Goal: Information Seeking & Learning: Learn about a topic

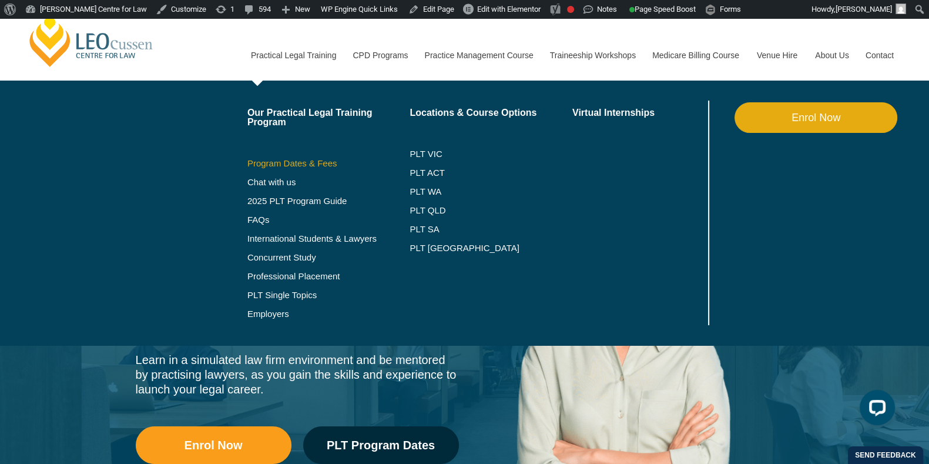
click at [301, 163] on link "Program Dates & Fees" at bounding box center [328, 163] width 163 height 9
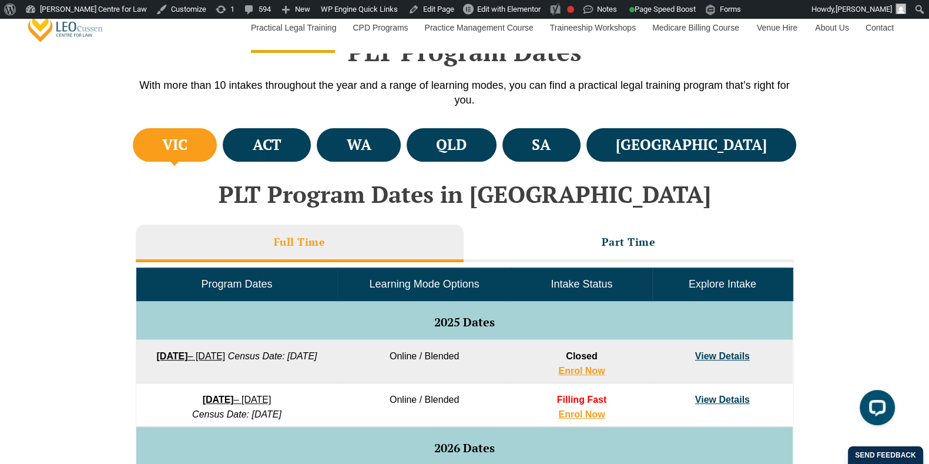
scroll to position [398, 0]
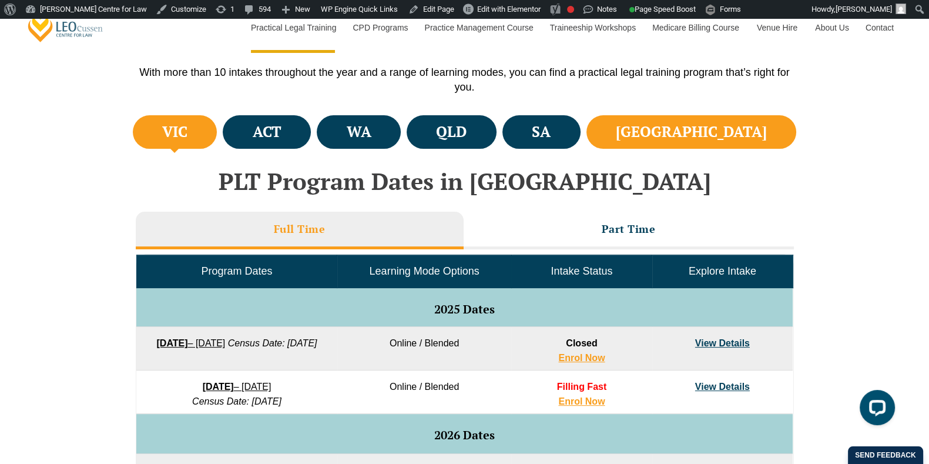
click at [695, 127] on li "NSW" at bounding box center [691, 131] width 210 height 33
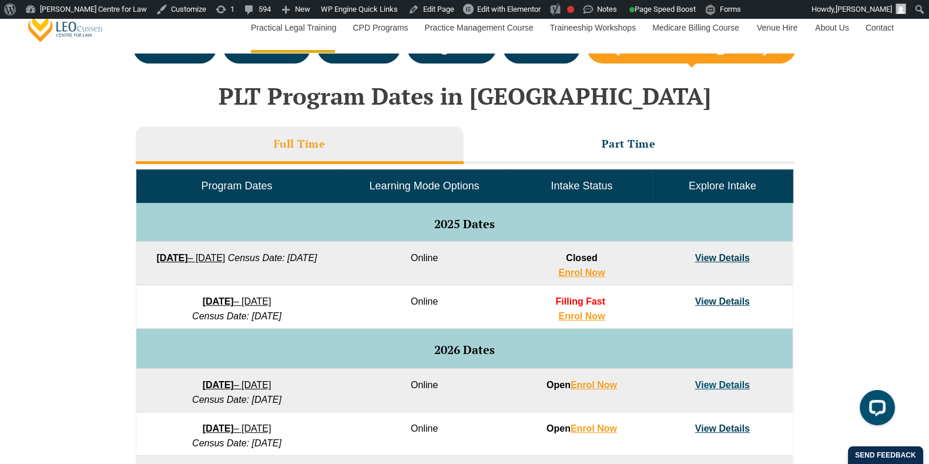
scroll to position [457, 0]
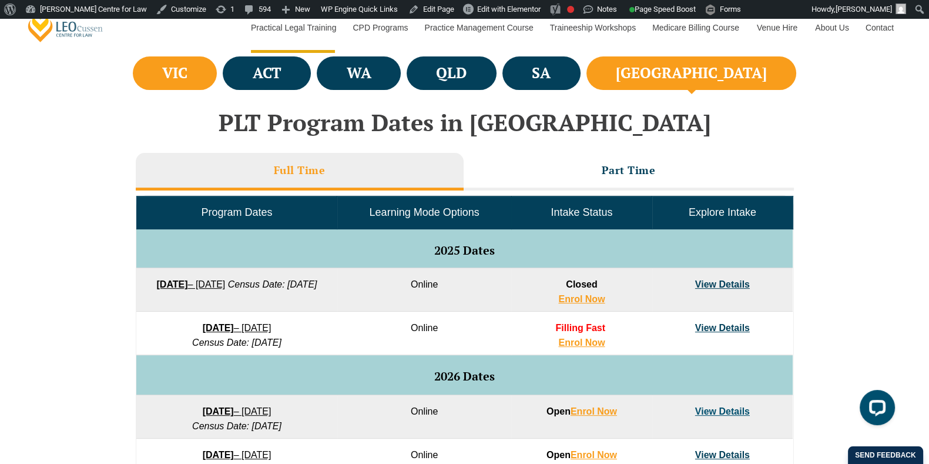
click at [217, 72] on li "VIC" at bounding box center [175, 72] width 85 height 33
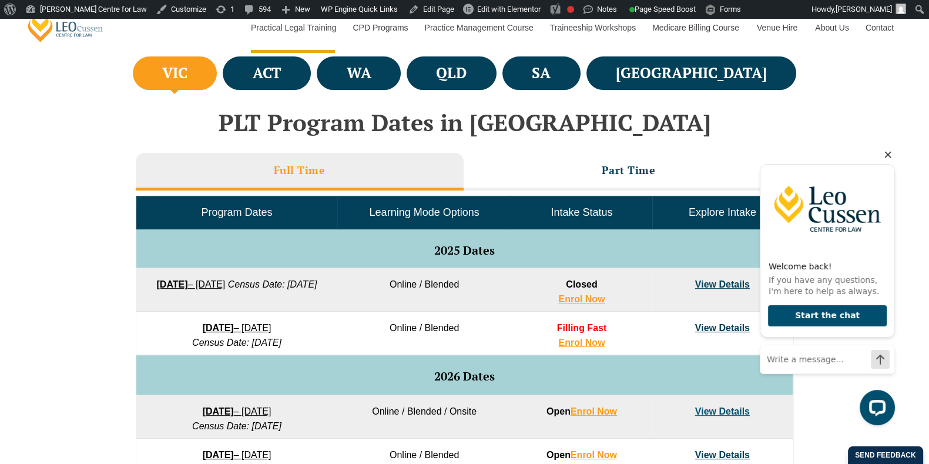
click at [890, 156] on icon "Hide greeting" at bounding box center [888, 155] width 14 height 14
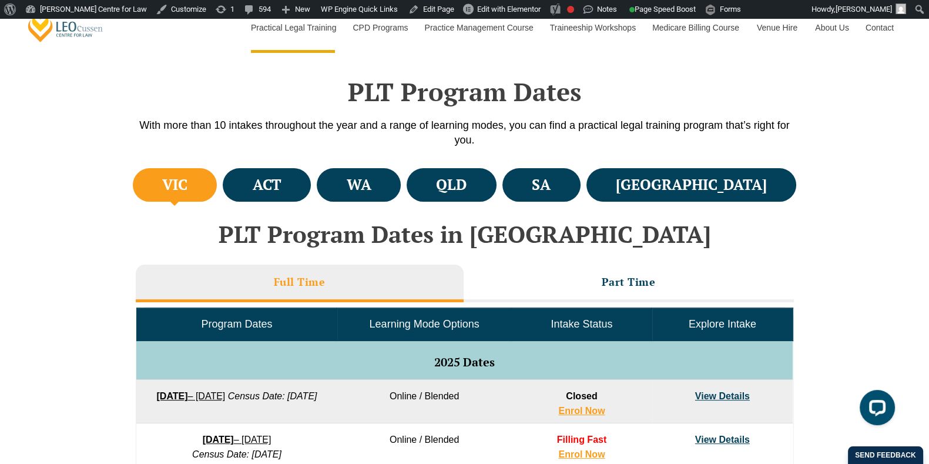
scroll to position [355, 0]
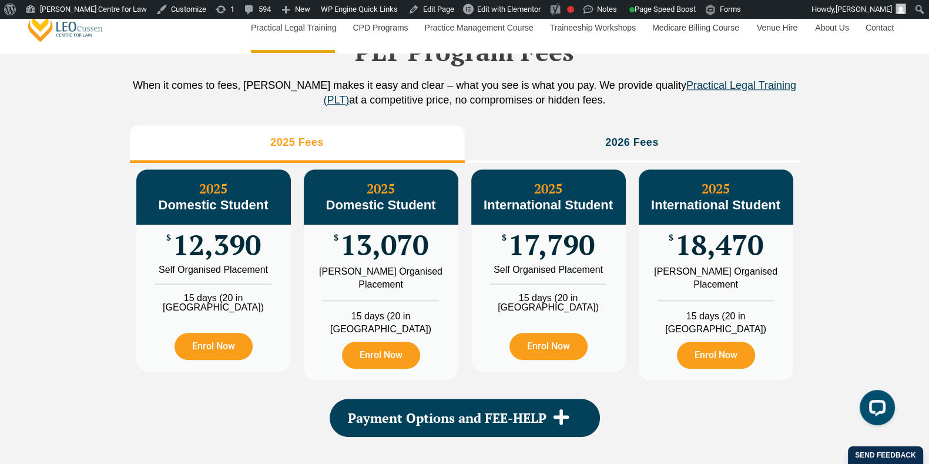
scroll to position [1339, 0]
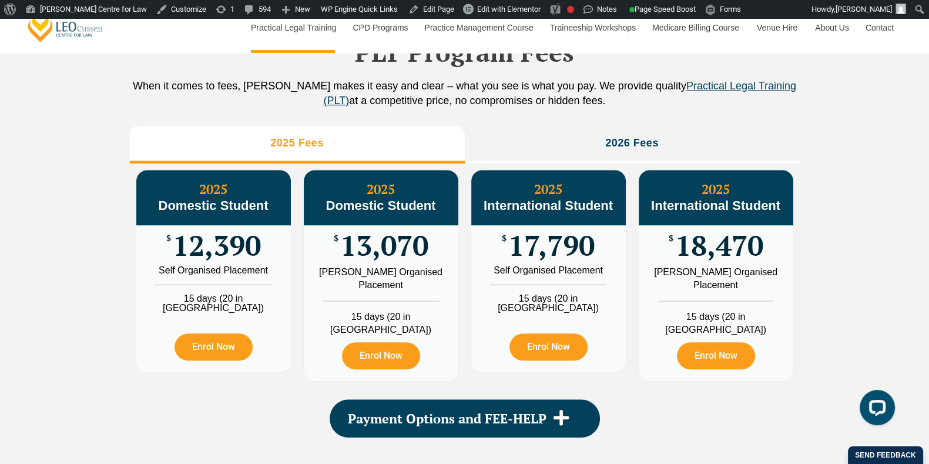
click at [749, 108] on p "When it comes to fees, Leo Cussen makes it easy and clear – what you see is wha…" at bounding box center [465, 93] width 670 height 29
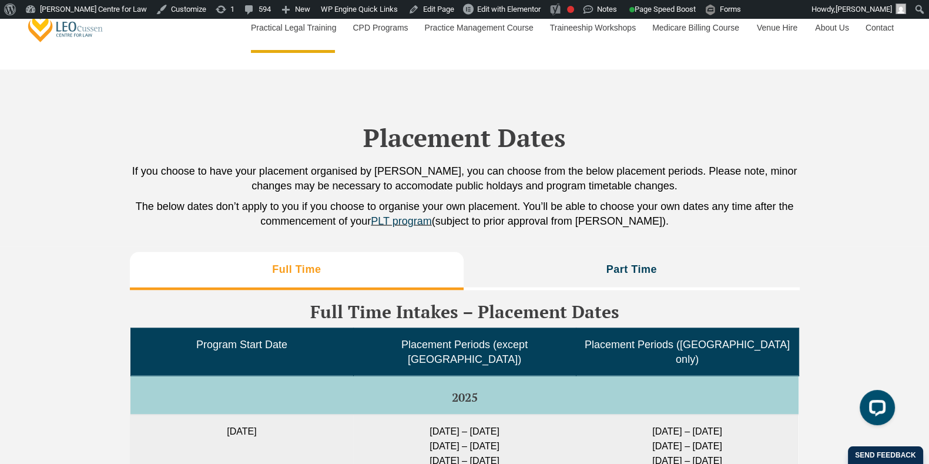
scroll to position [2772, 0]
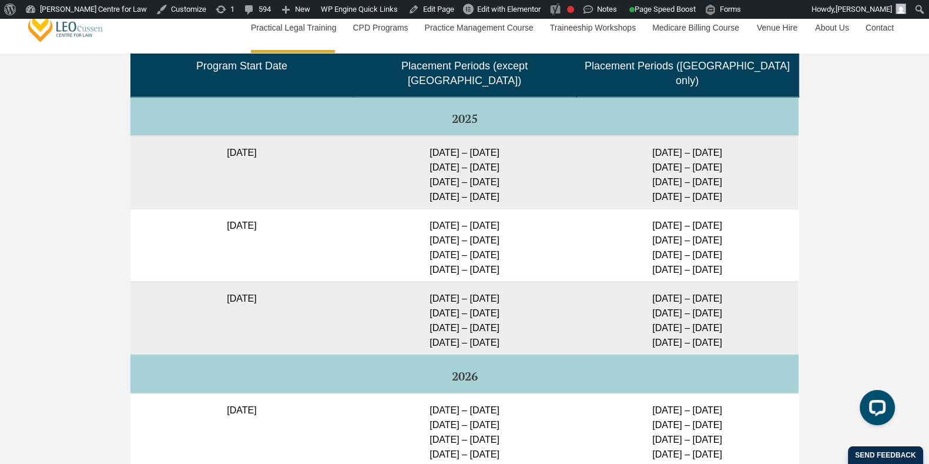
scroll to position [2947, 0]
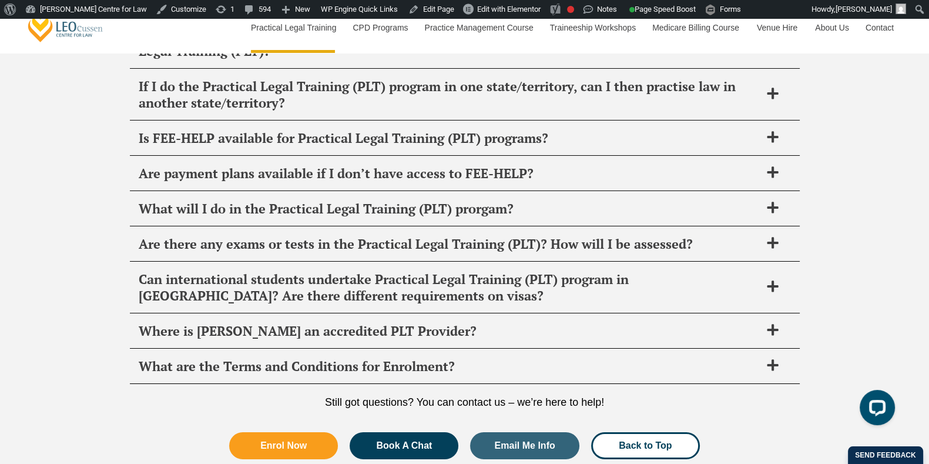
scroll to position [5152, 0]
drag, startPoint x: 55, startPoint y: 269, endPoint x: 46, endPoint y: 322, distance: 54.1
click at [46, 322] on div "FAQ's It’s normal to have questions about Practical Legal Training (PLT) and we…" at bounding box center [464, 52] width 929 height 899
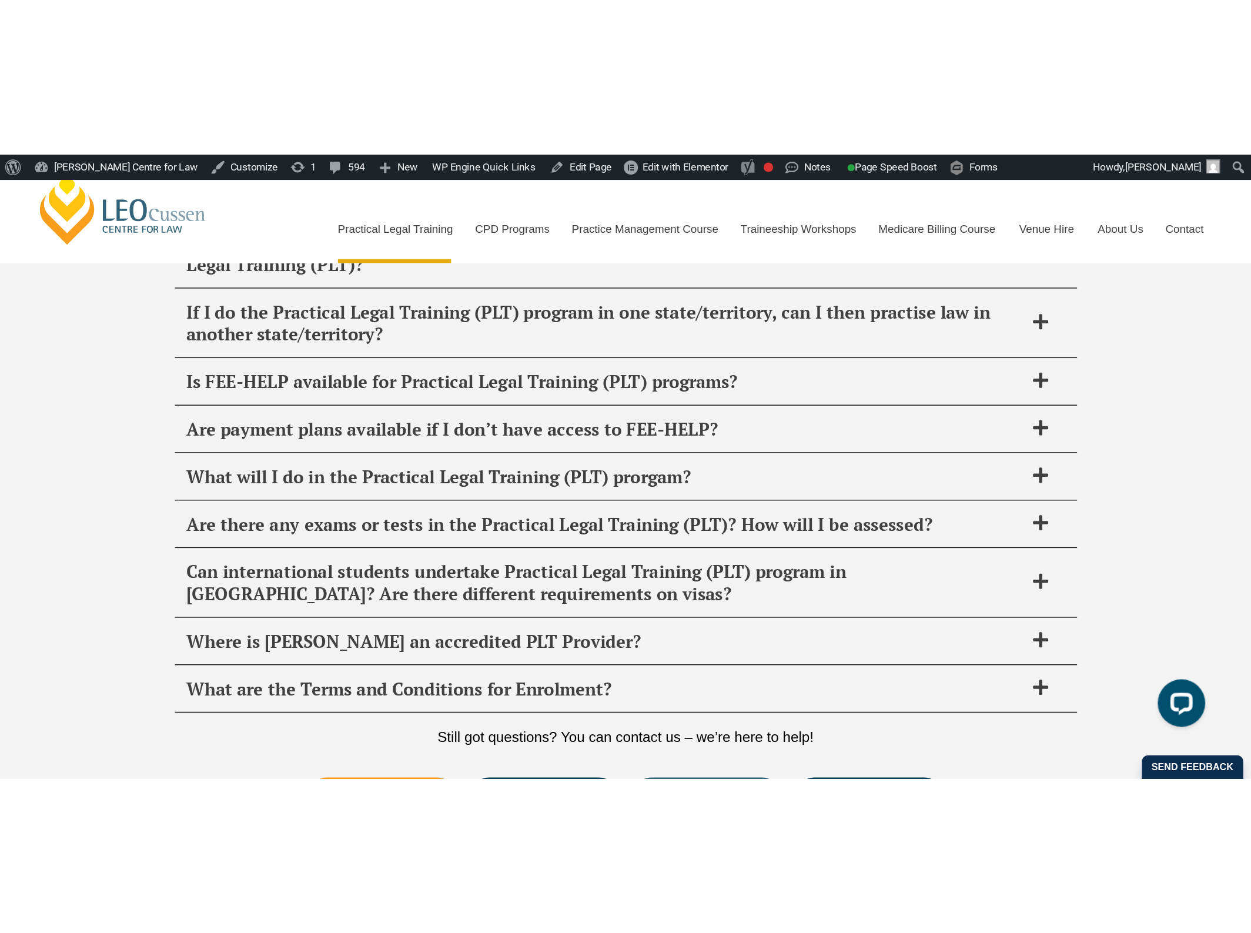
scroll to position [5120, 0]
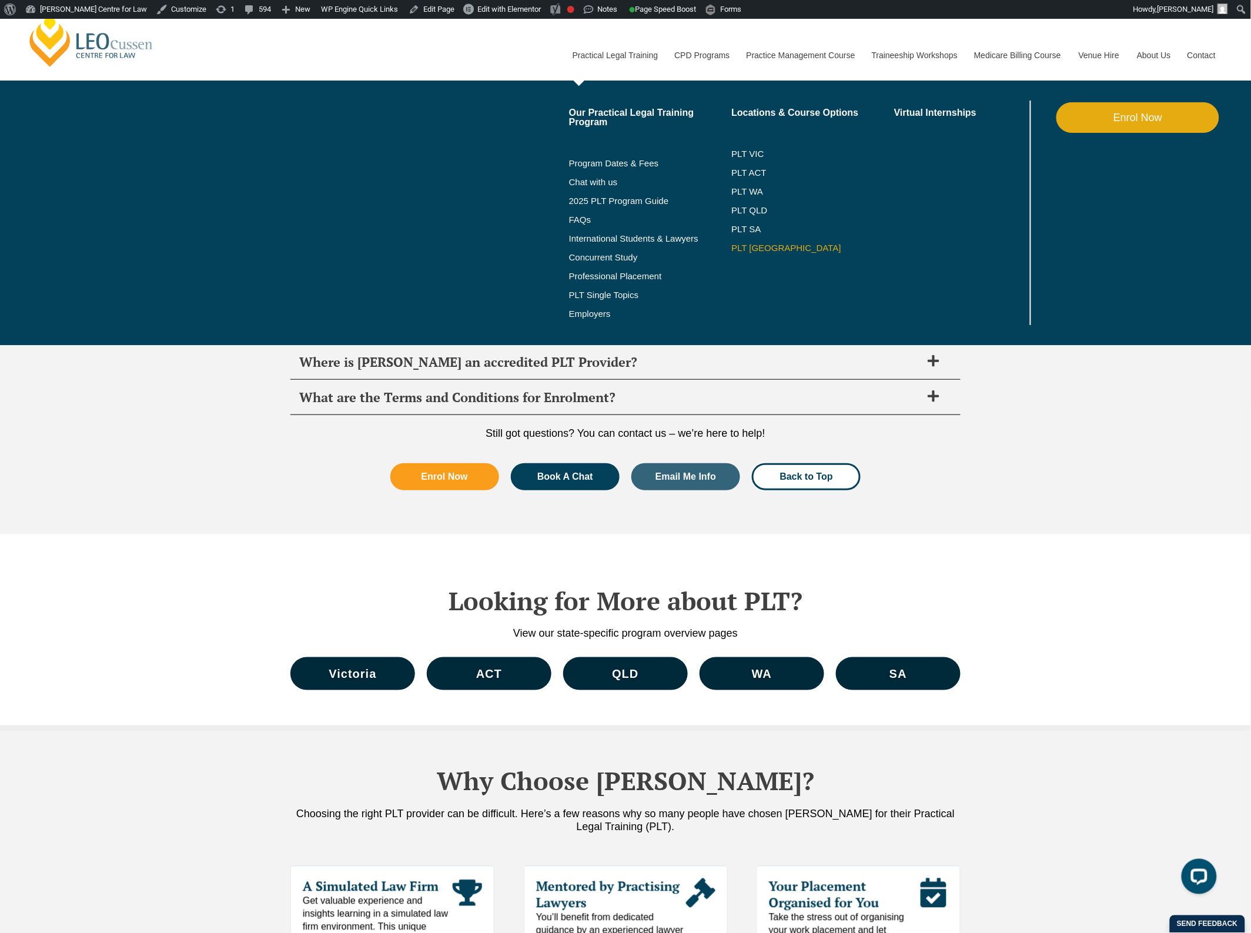
click at [749, 248] on link "PLT [GEOGRAPHIC_DATA]" at bounding box center [812, 247] width 163 height 9
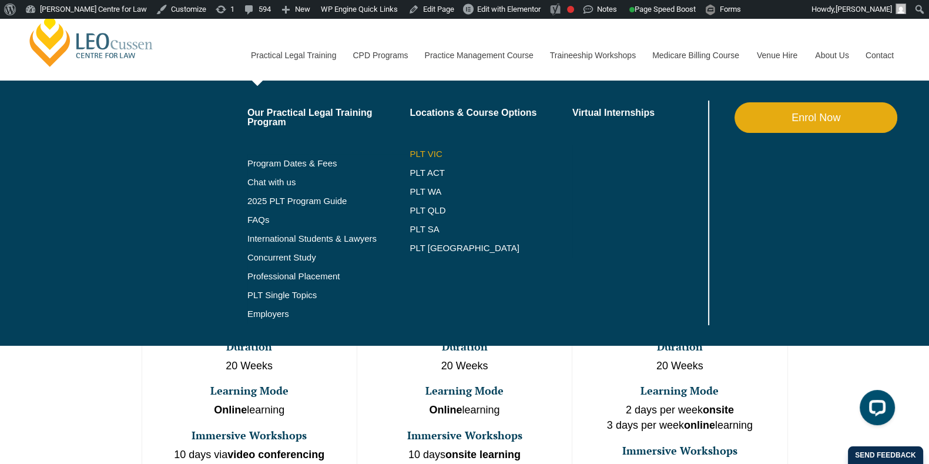
click at [434, 157] on link "PLT VIC" at bounding box center [491, 153] width 163 height 9
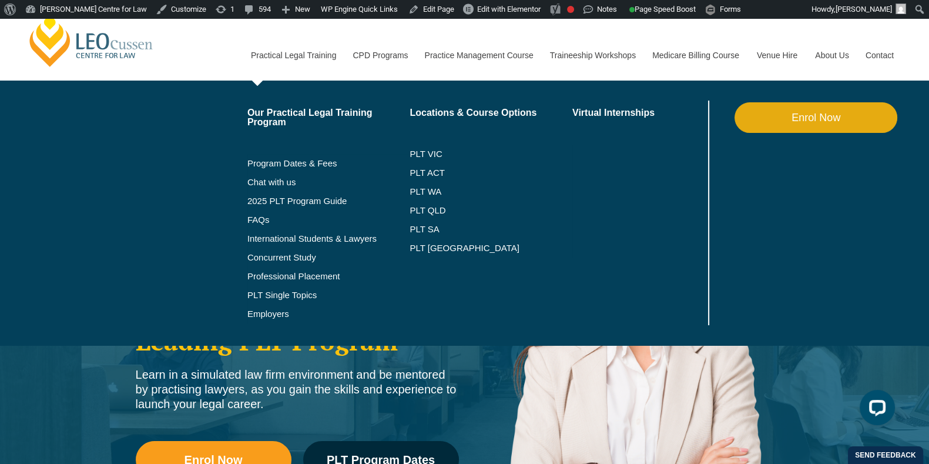
click at [430, 183] on li "PLT WA" at bounding box center [491, 191] width 163 height 19
click at [428, 187] on link "PLT WA" at bounding box center [476, 191] width 133 height 9
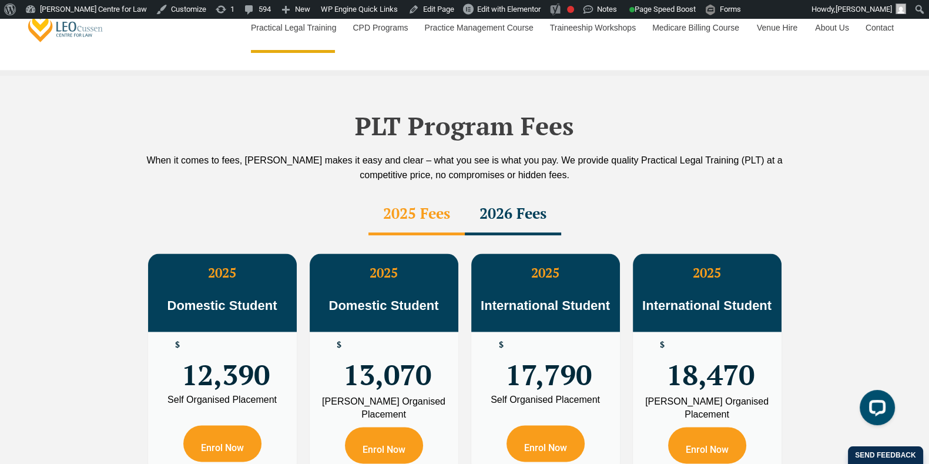
scroll to position [2018, 0]
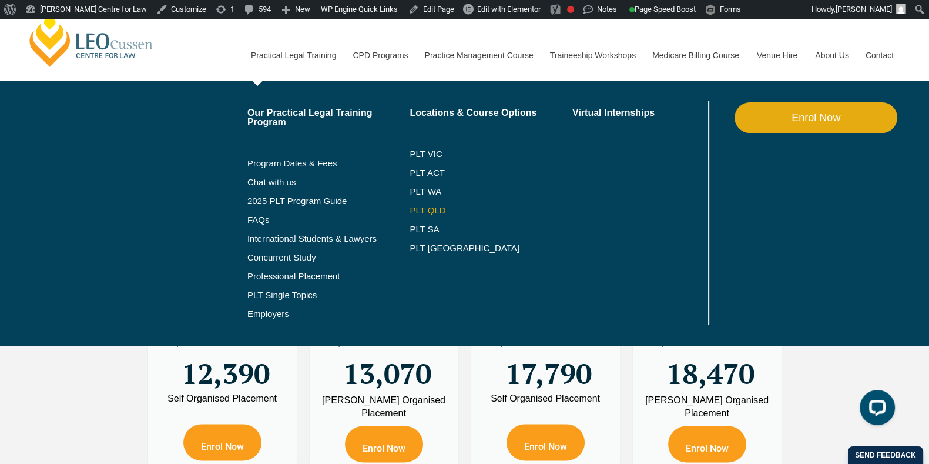
click at [434, 210] on link "PLT QLD" at bounding box center [491, 210] width 163 height 9
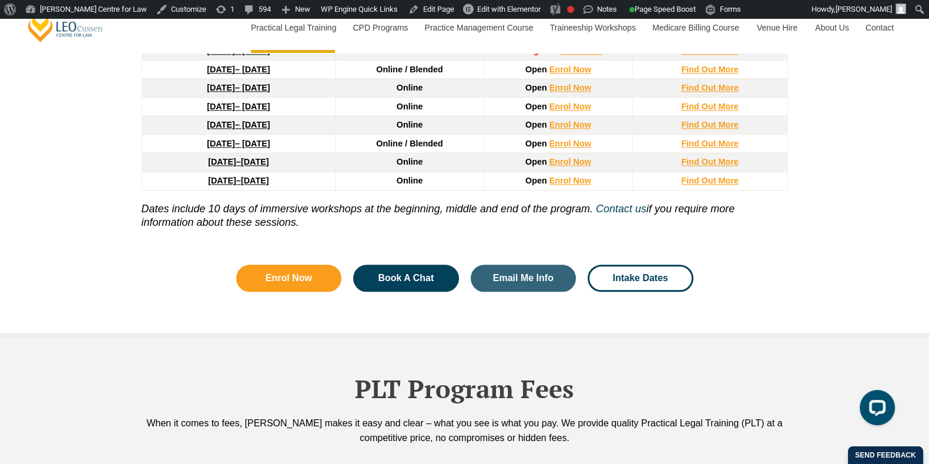
scroll to position [1919, 0]
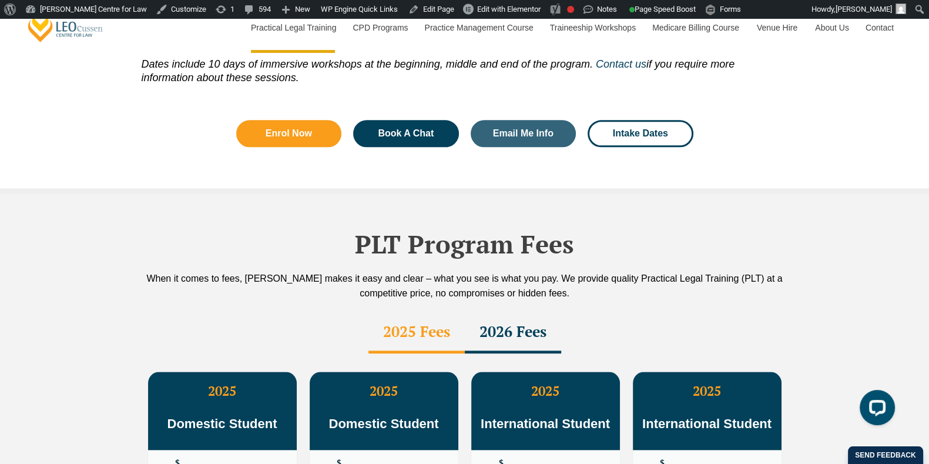
click at [506, 312] on div "2026 Fees" at bounding box center [513, 332] width 96 height 41
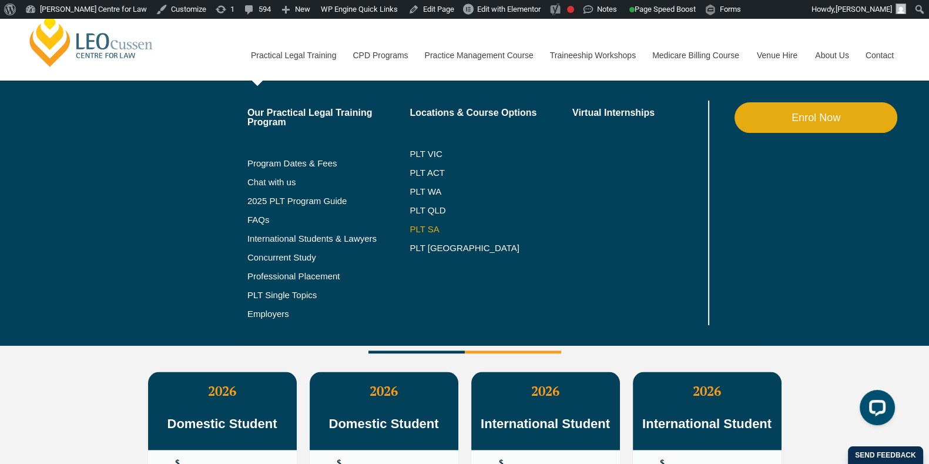
click at [431, 230] on link "PLT SA" at bounding box center [491, 228] width 163 height 9
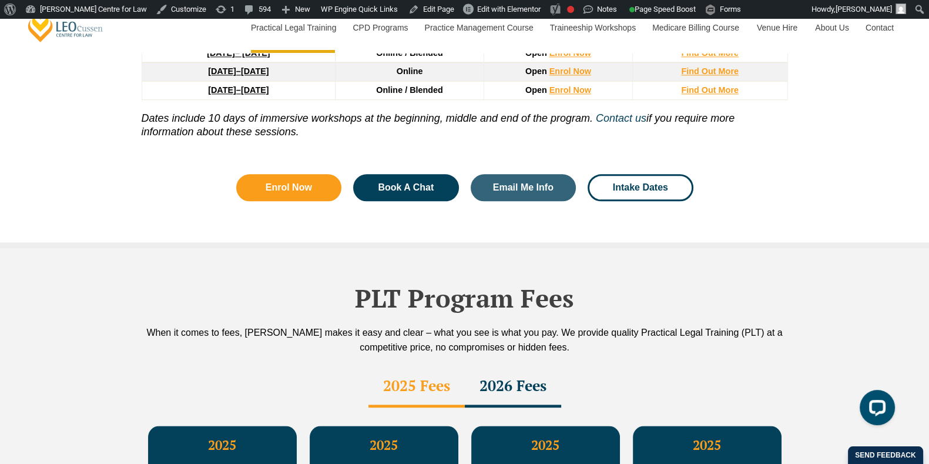
scroll to position [1833, 0]
click at [496, 366] on div "2026 Fees" at bounding box center [513, 386] width 96 height 41
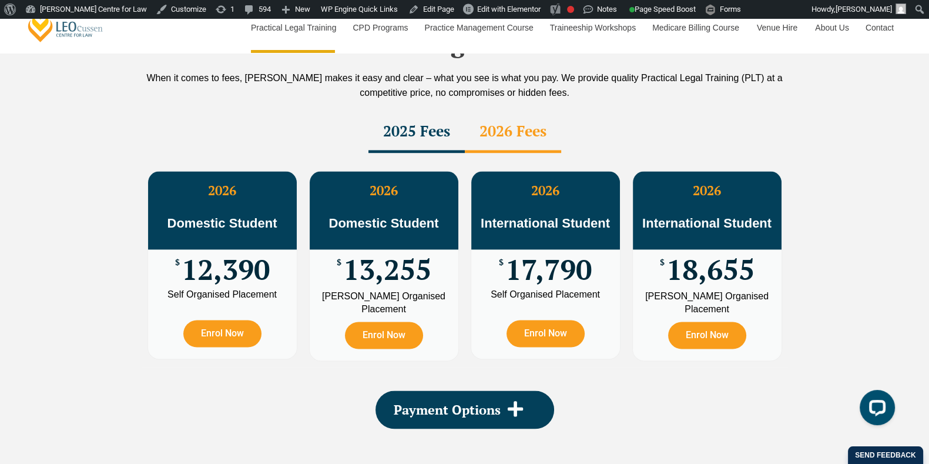
scroll to position [2090, 0]
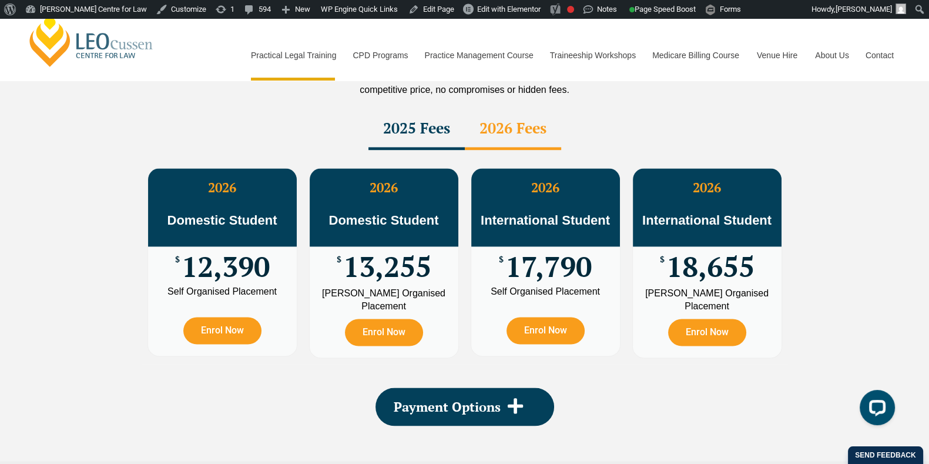
drag, startPoint x: 62, startPoint y: 308, endPoint x: 95, endPoint y: 254, distance: 63.1
click at [95, 254] on div "PLT Program Fees When it comes to fees, Leo Cussen makes it easy and clear – wh…" at bounding box center [464, 229] width 929 height 476
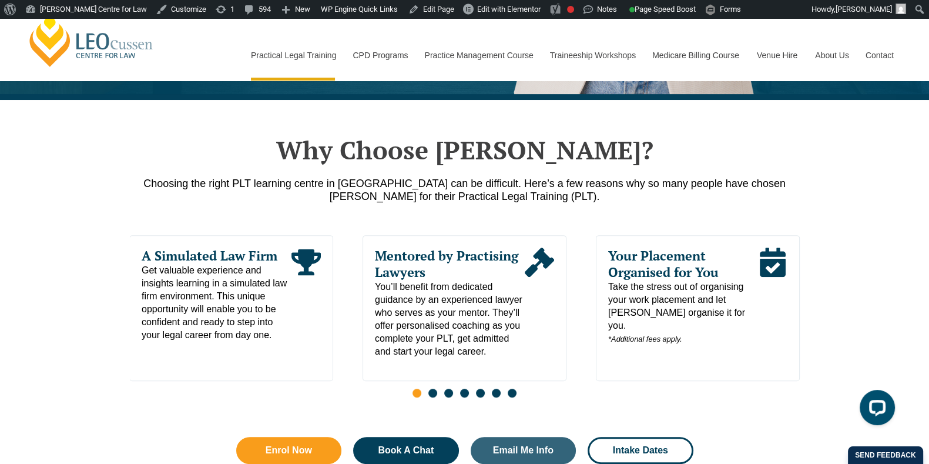
scroll to position [478, 0]
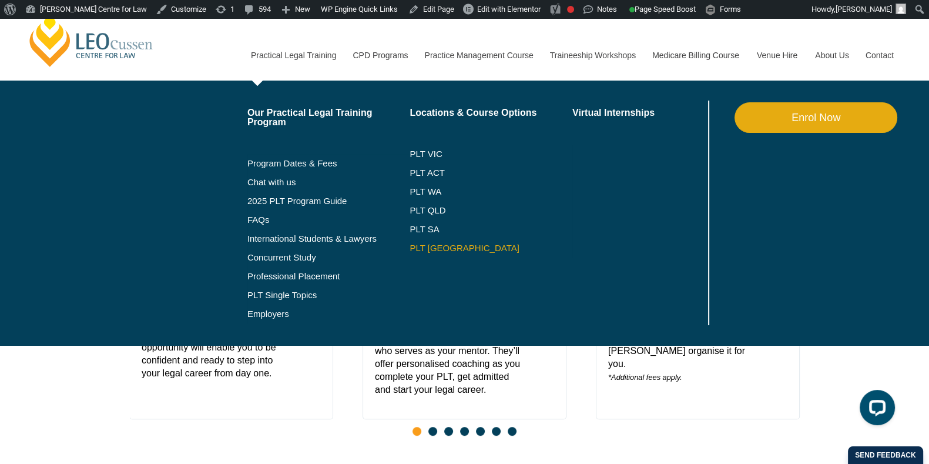
click at [413, 248] on link "PLT [GEOGRAPHIC_DATA]" at bounding box center [491, 247] width 163 height 9
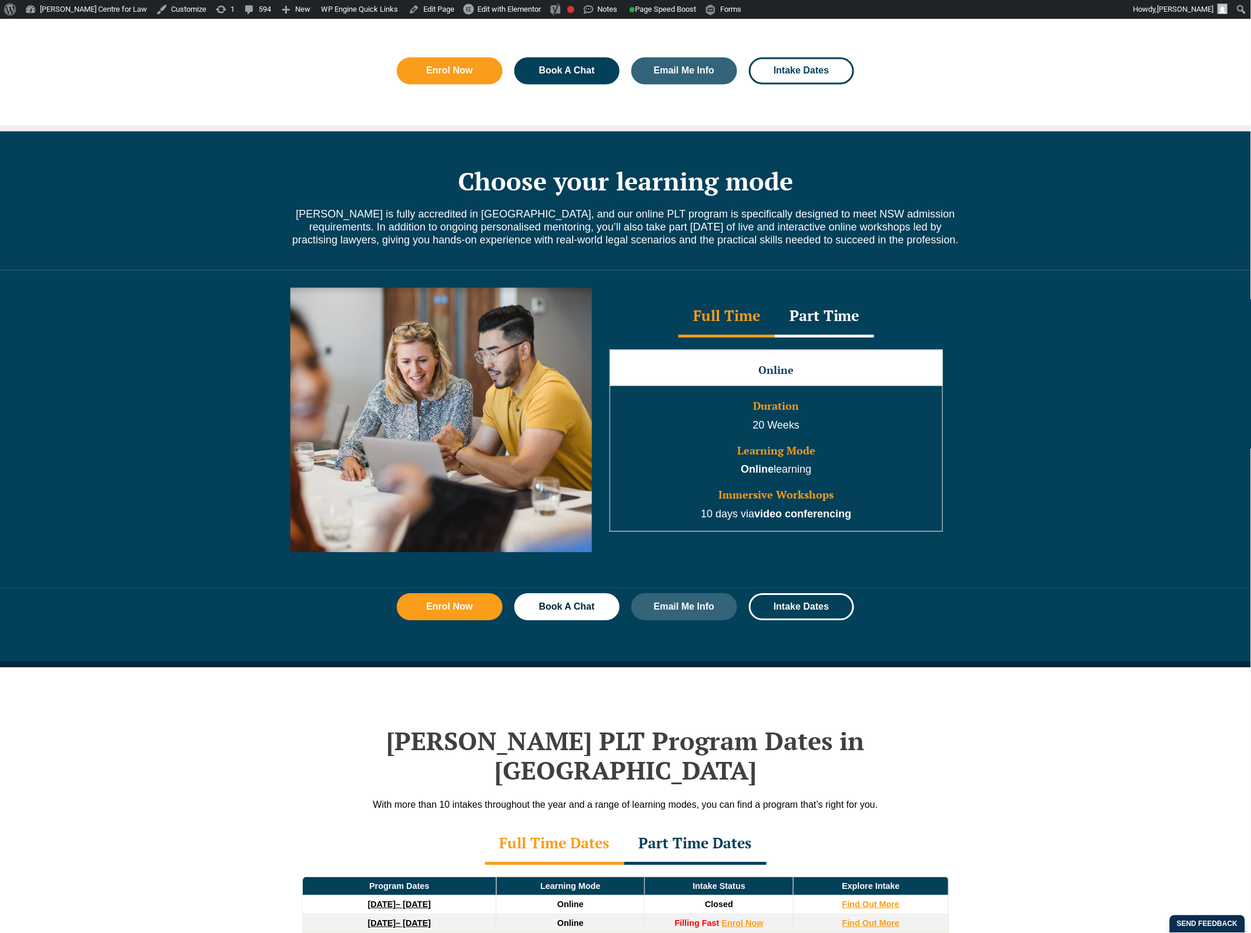
scroll to position [1396, 0]
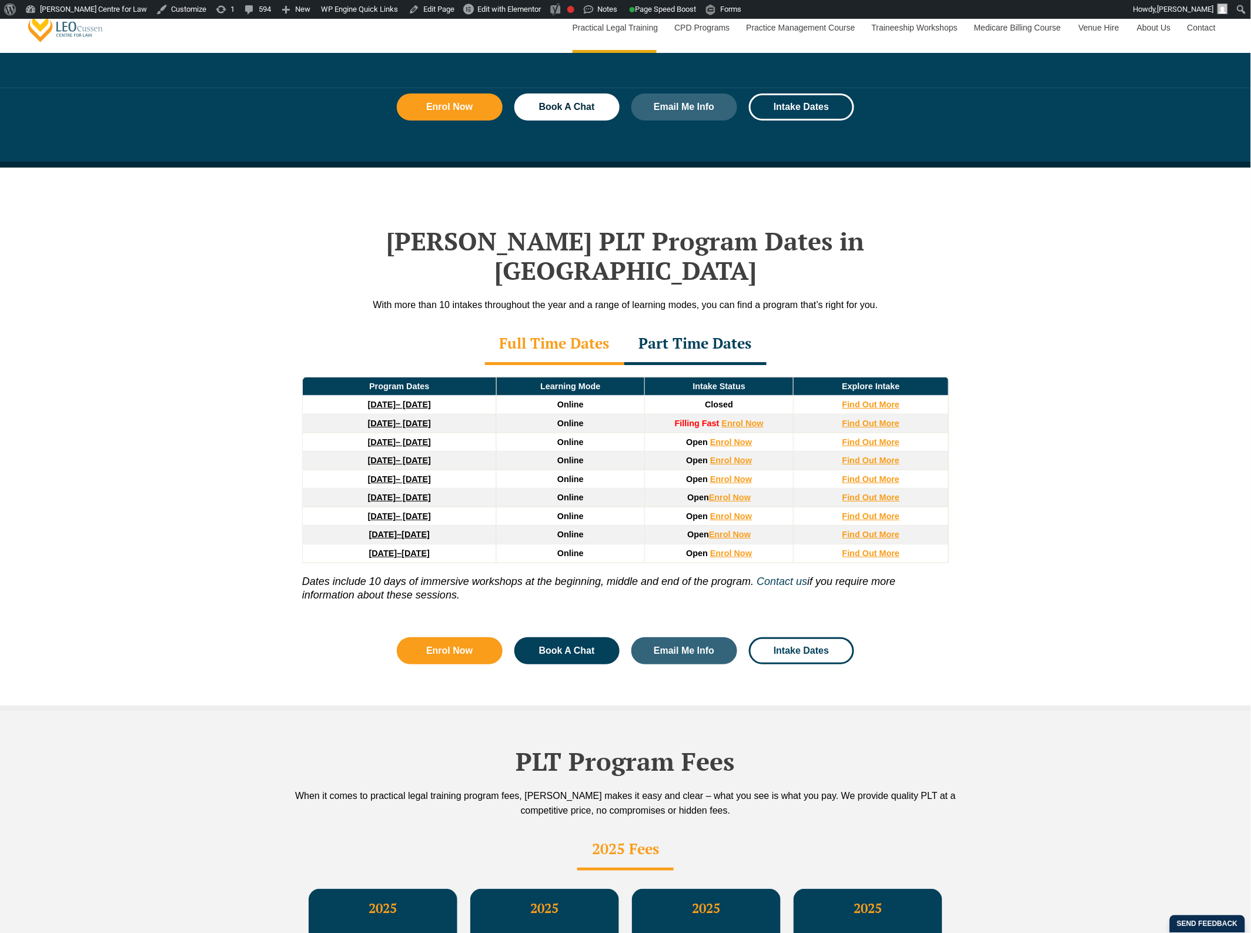
click at [176, 453] on div "Leo Cussen’s PLT Program Dates in NSW With more than 10 intakes throughout the …" at bounding box center [625, 439] width 1251 height 544
click at [874, 418] on strong "Find Out More" at bounding box center [871, 422] width 58 height 9
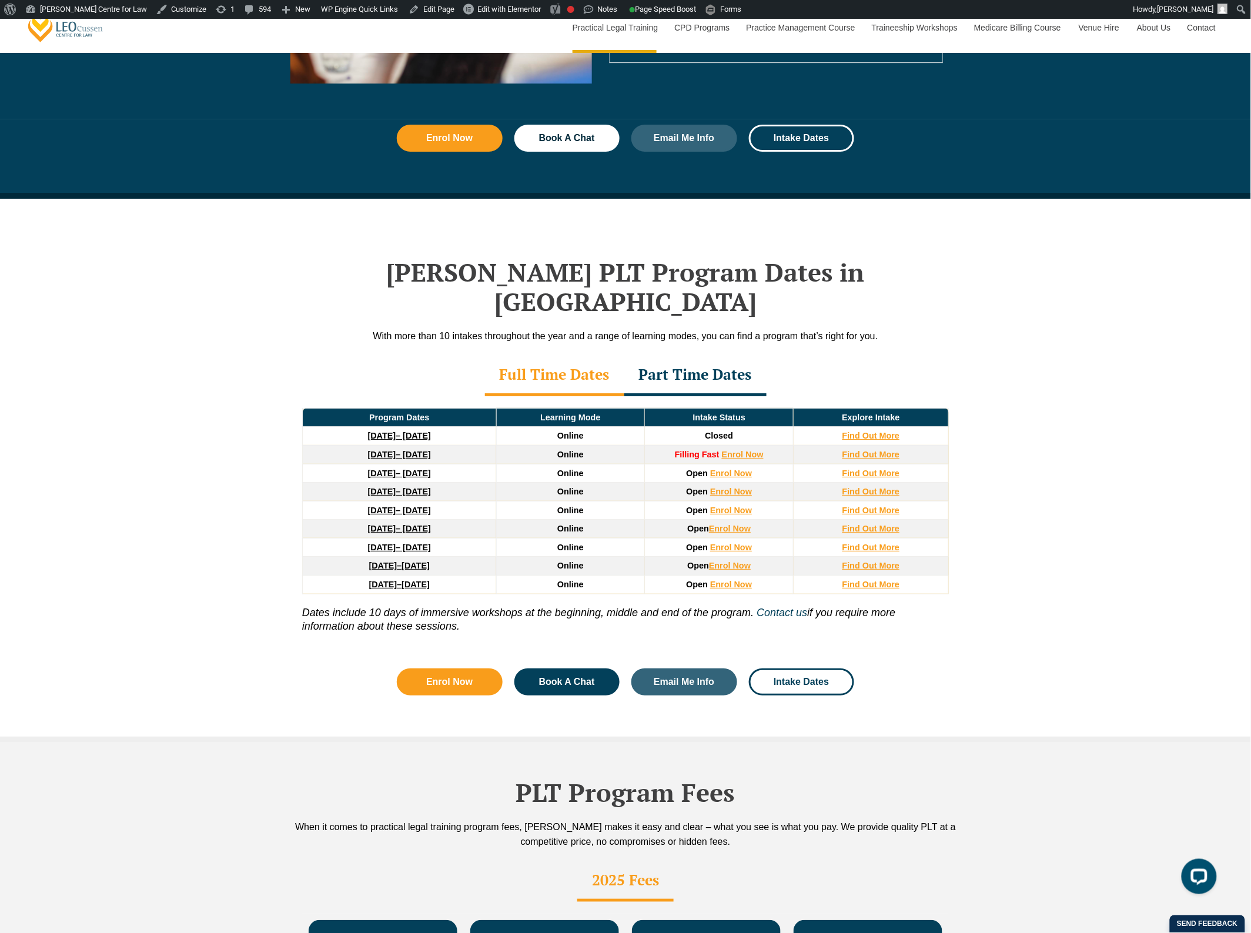
scroll to position [1396, 0]
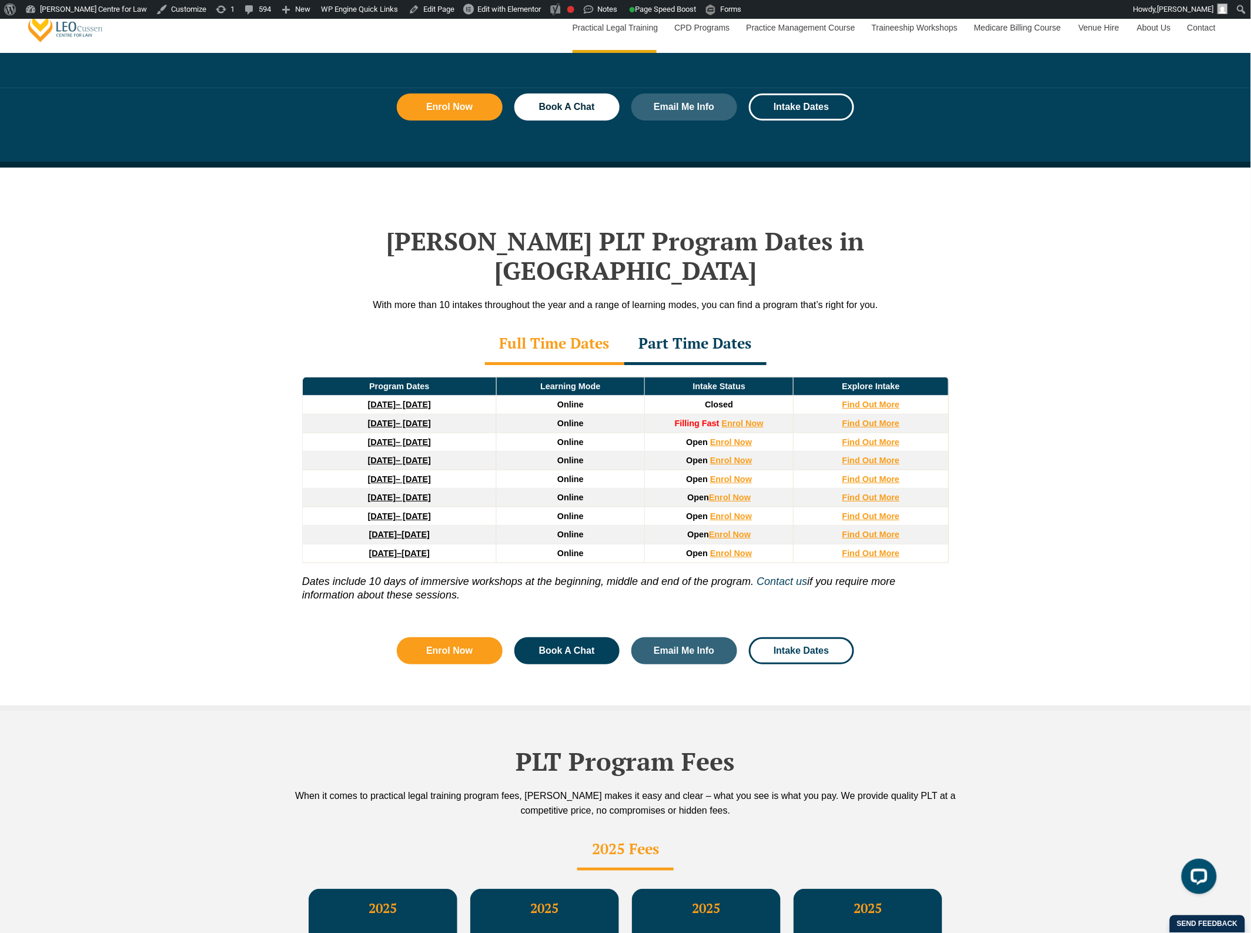
click at [700, 324] on div "Part Time Dates" at bounding box center [695, 344] width 142 height 41
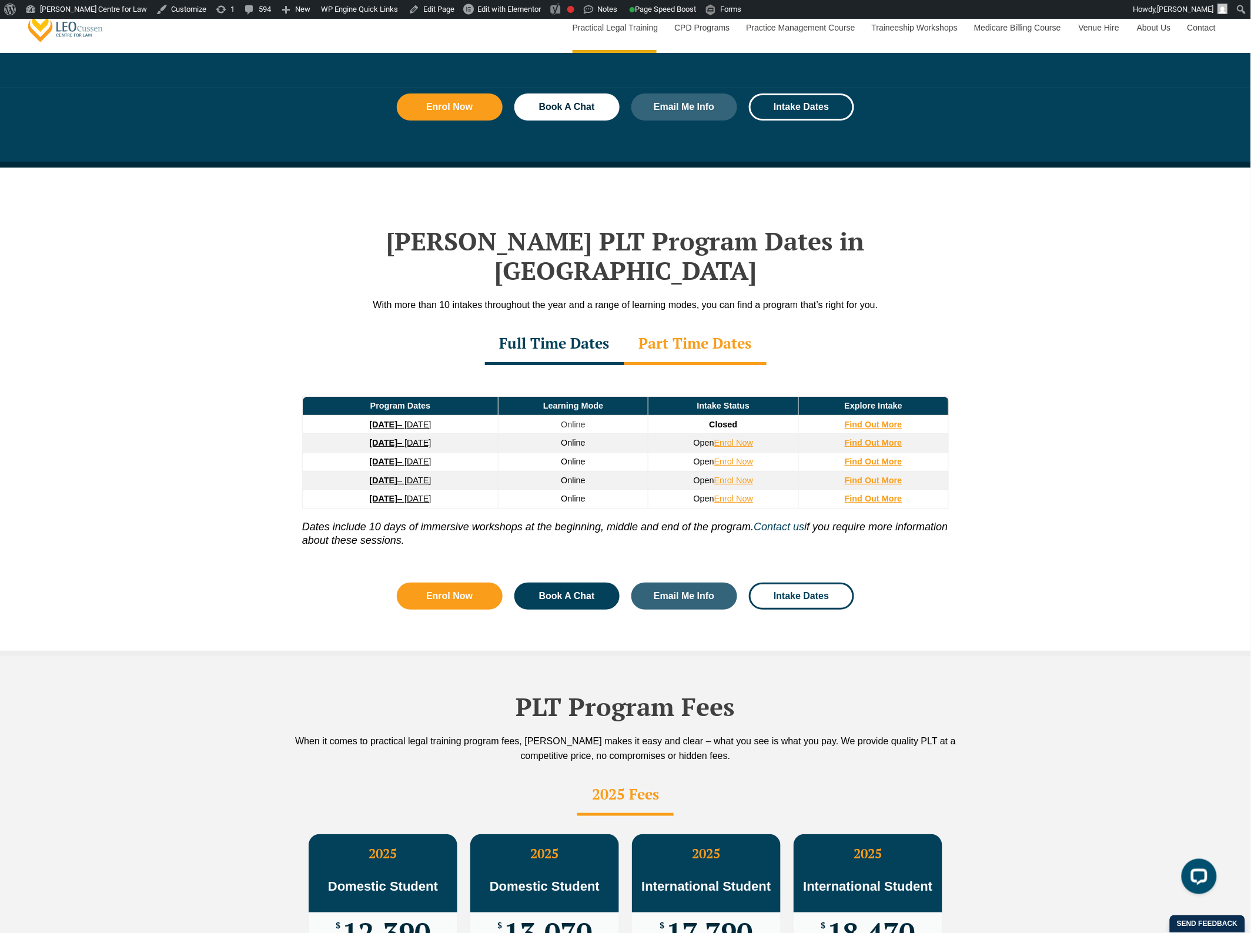
click at [533, 324] on div "Full Time Dates" at bounding box center [554, 344] width 139 height 41
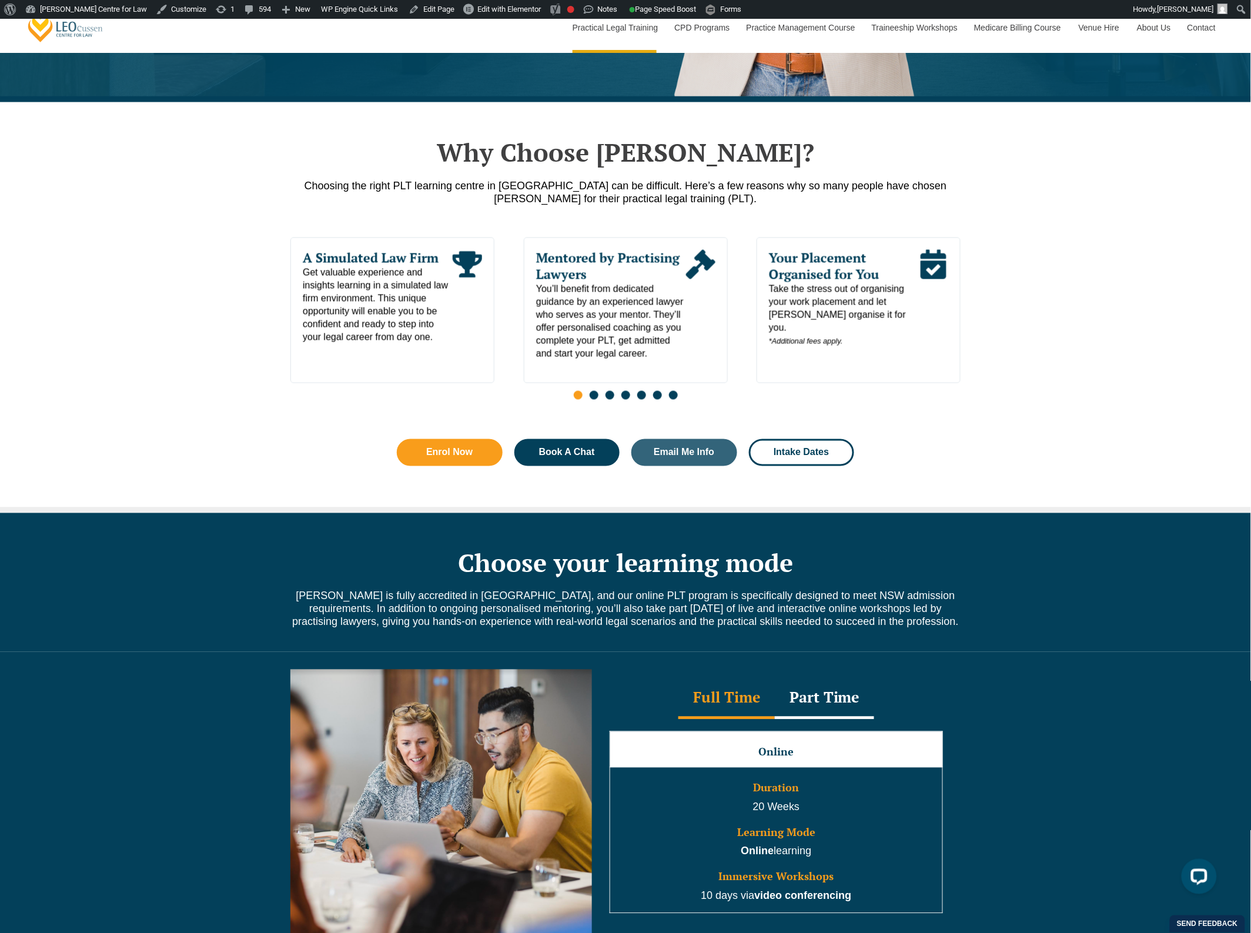
scroll to position [1028, 0]
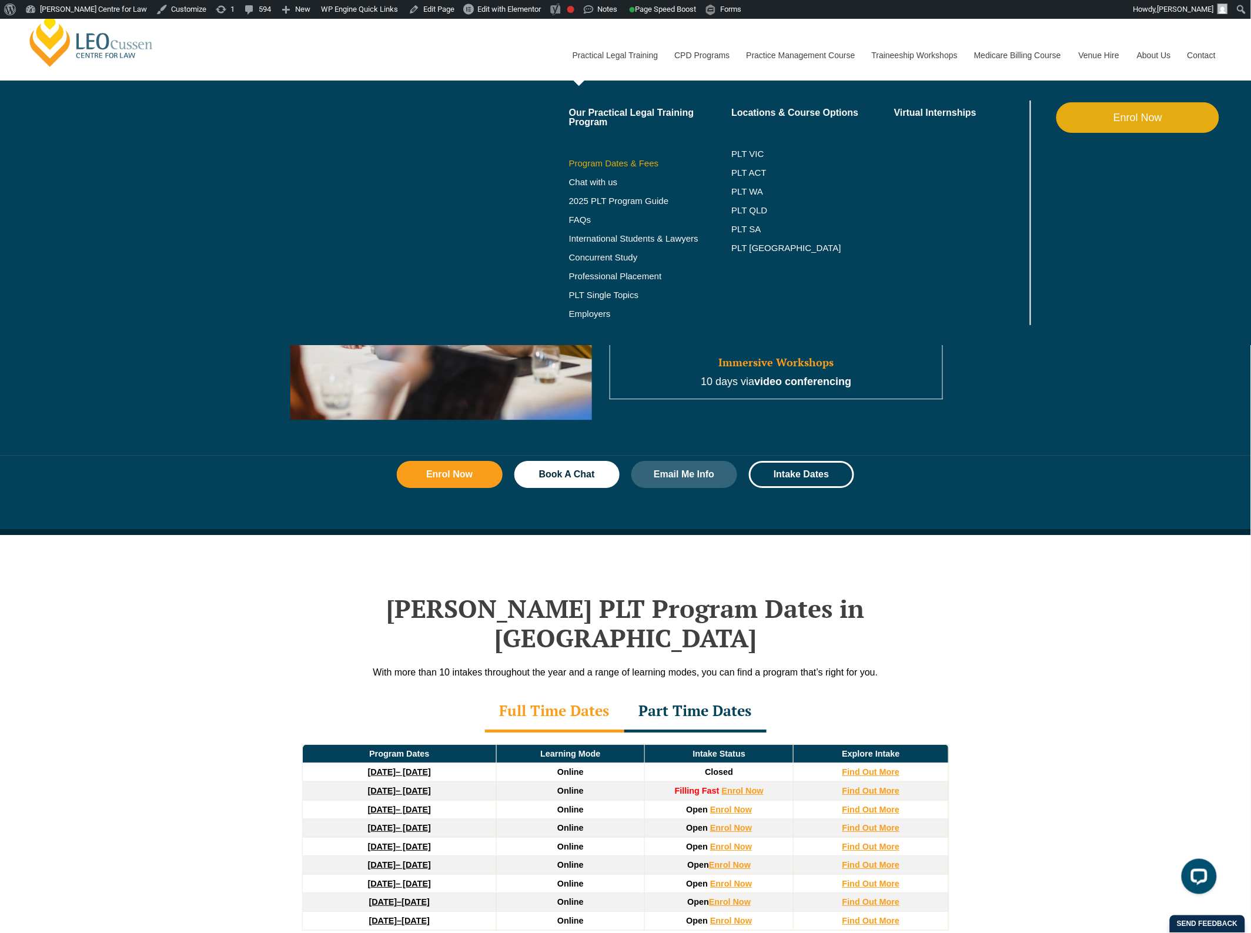
click at [605, 160] on link "Program Dates & Fees" at bounding box center [650, 163] width 163 height 9
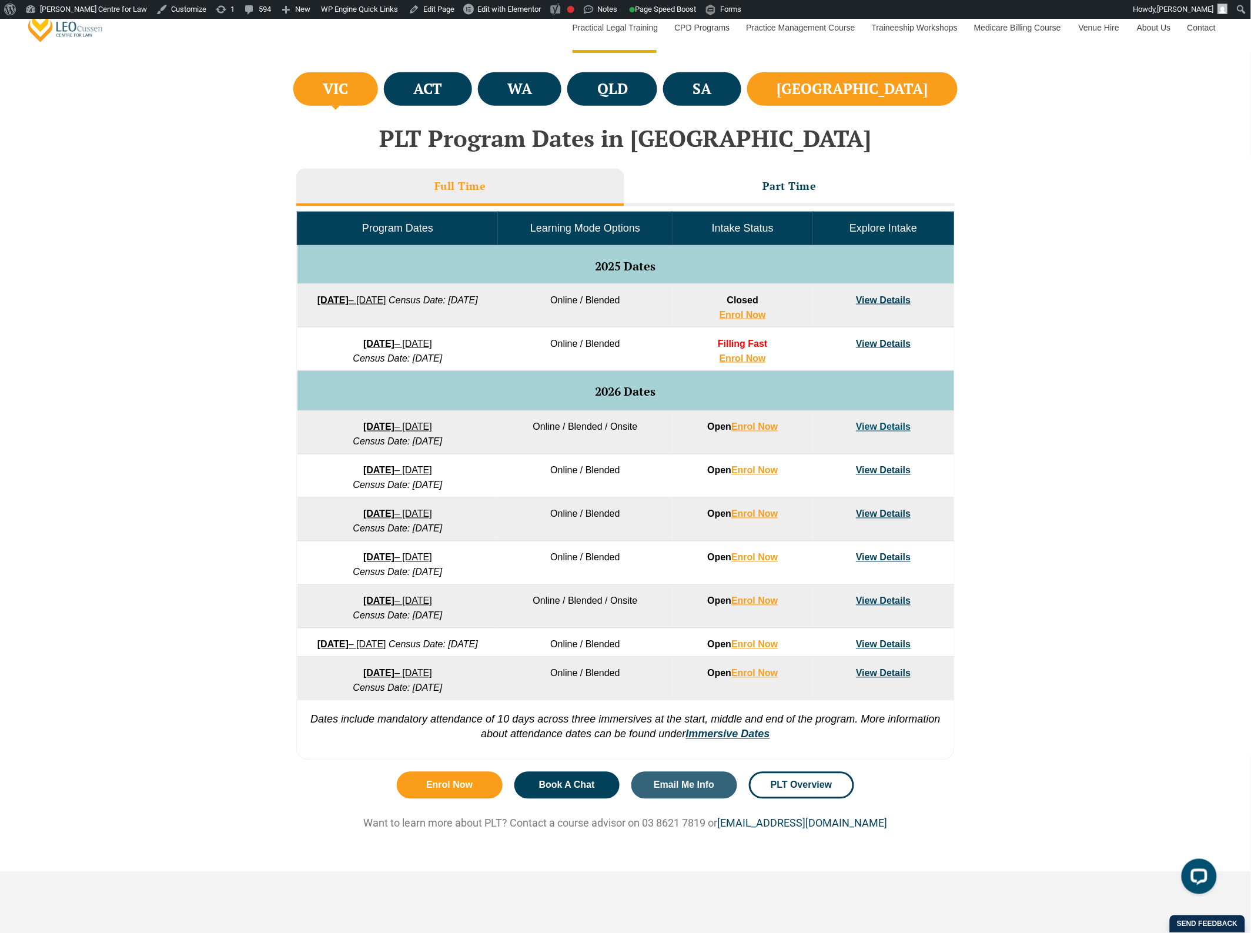
click at [944, 102] on li "[GEOGRAPHIC_DATA]" at bounding box center [852, 88] width 210 height 33
click at [785, 112] on div "PLT Program Dates in [GEOGRAPHIC_DATA] Full Time Part Time Program Dates Learni…" at bounding box center [625, 437] width 670 height 657
click at [795, 109] on div "PLT Program Dates in [GEOGRAPHIC_DATA] Full Time Part Time Program Dates Learni…" at bounding box center [625, 437] width 670 height 657
click at [804, 107] on ul "VIC ACT [GEOGRAPHIC_DATA] QLD SA [GEOGRAPHIC_DATA]" at bounding box center [625, 88] width 670 height 39
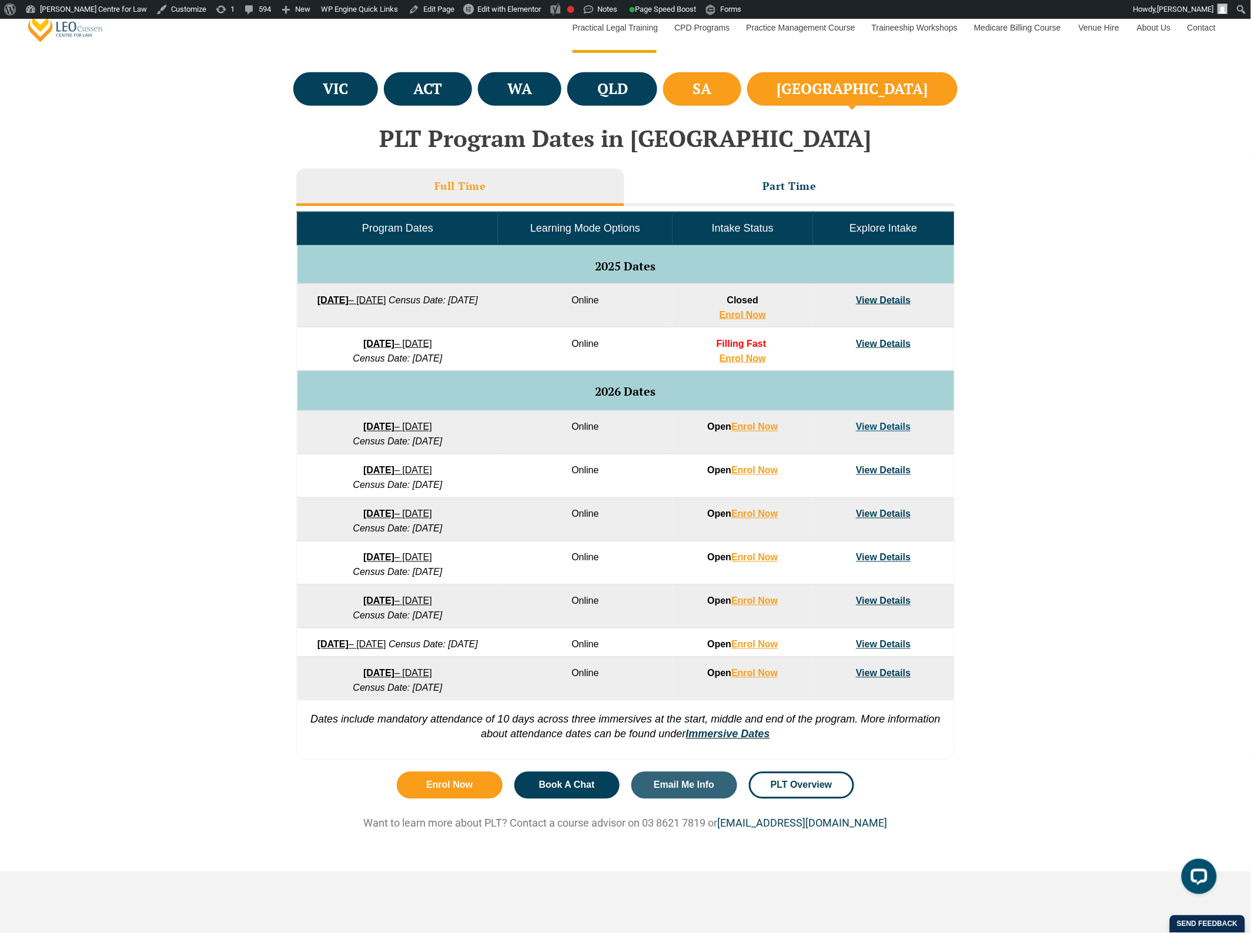
click at [741, 102] on li "SA" at bounding box center [702, 88] width 78 height 33
click at [927, 89] on li "[GEOGRAPHIC_DATA]" at bounding box center [852, 88] width 210 height 33
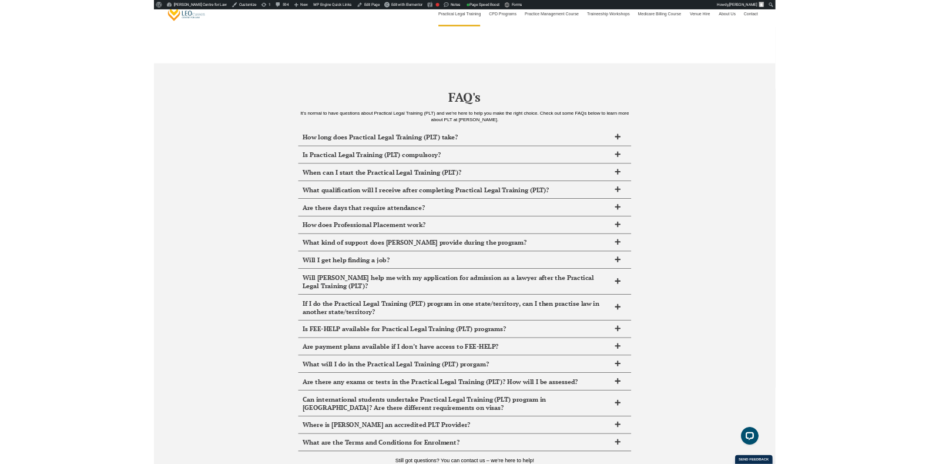
scroll to position [4627, 0]
